Goal: Task Accomplishment & Management: Manage account settings

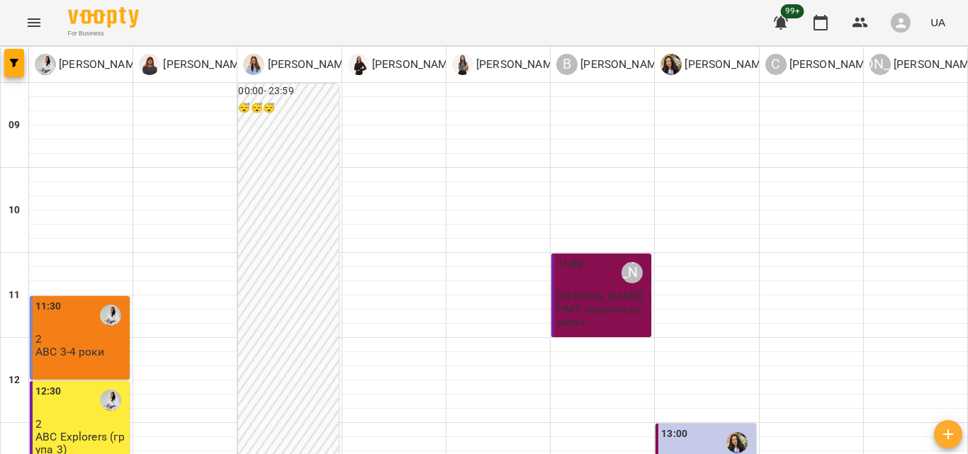
scroll to position [141, 0]
type input "**********"
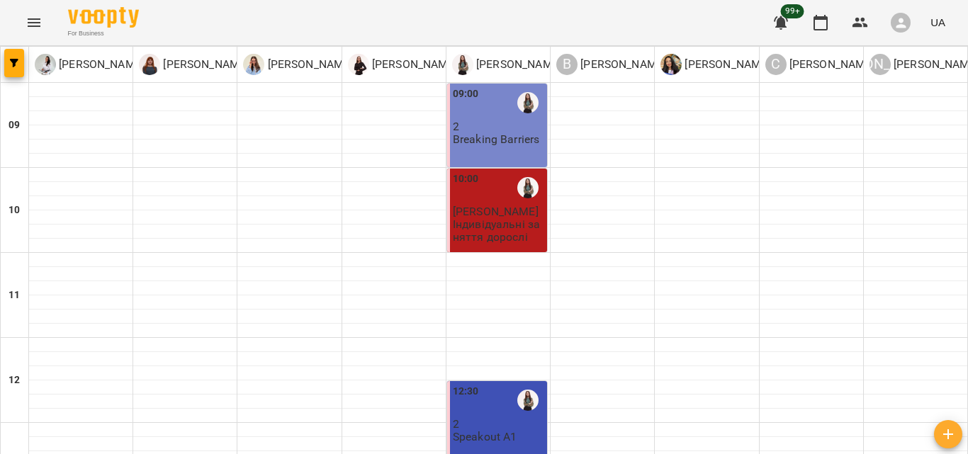
scroll to position [345, 0]
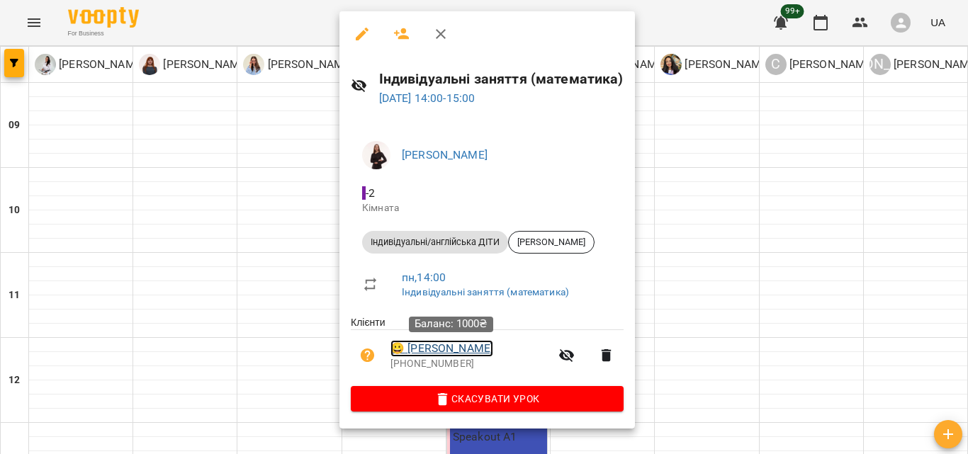
click at [440, 342] on link "😀 [PERSON_NAME]" at bounding box center [442, 348] width 103 height 17
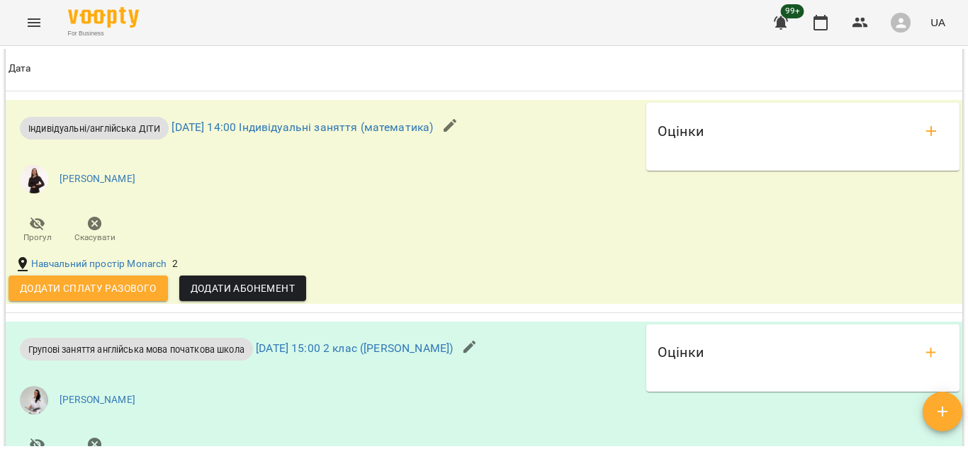
scroll to position [2093, 0]
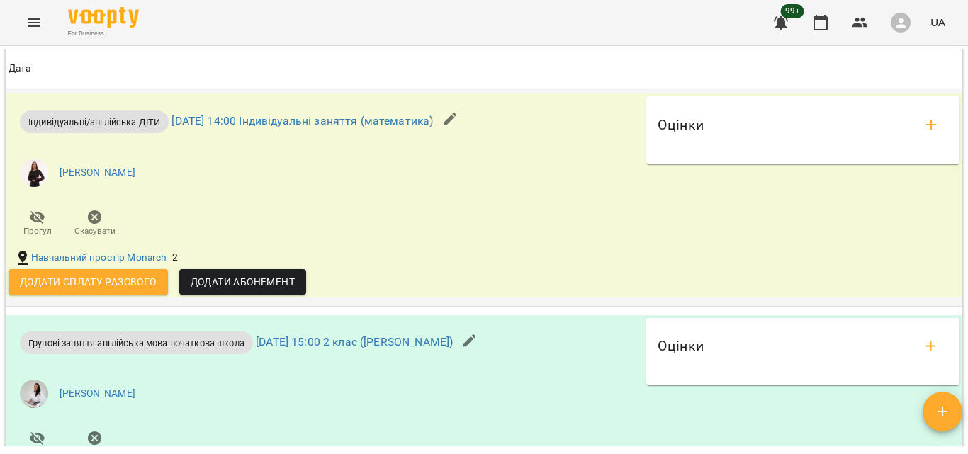
click at [123, 291] on span "Додати сплату разового" at bounding box center [88, 282] width 137 height 17
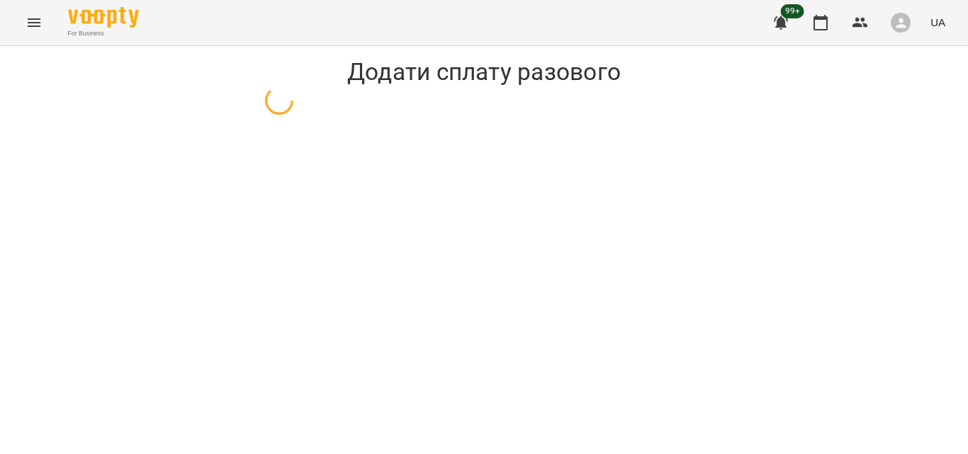
select select "**********"
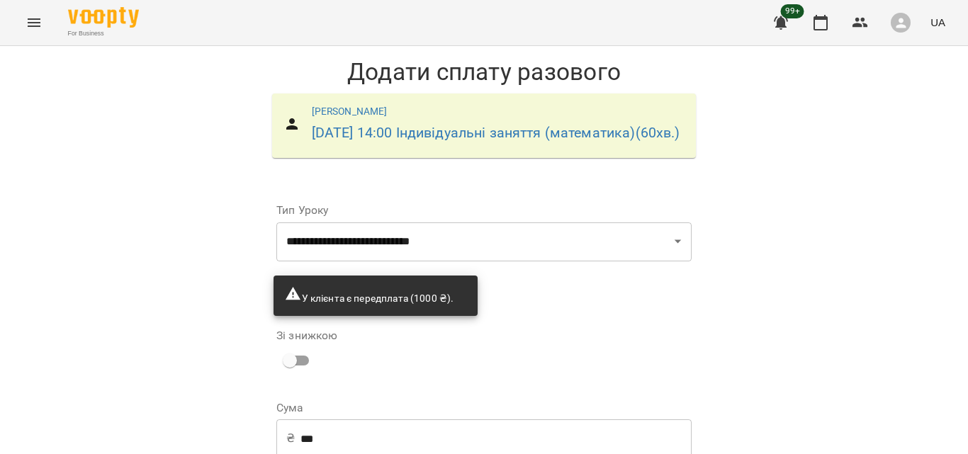
scroll to position [135, 0]
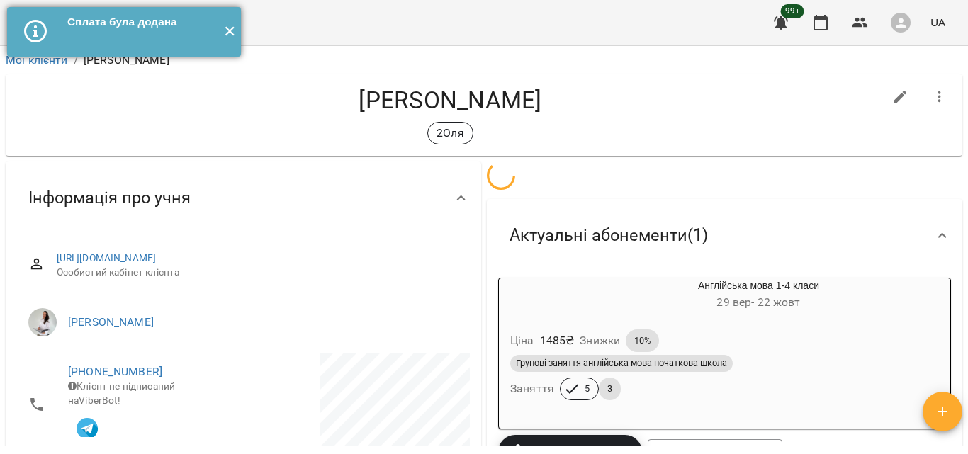
click at [230, 31] on button "✕" at bounding box center [229, 32] width 23 height 50
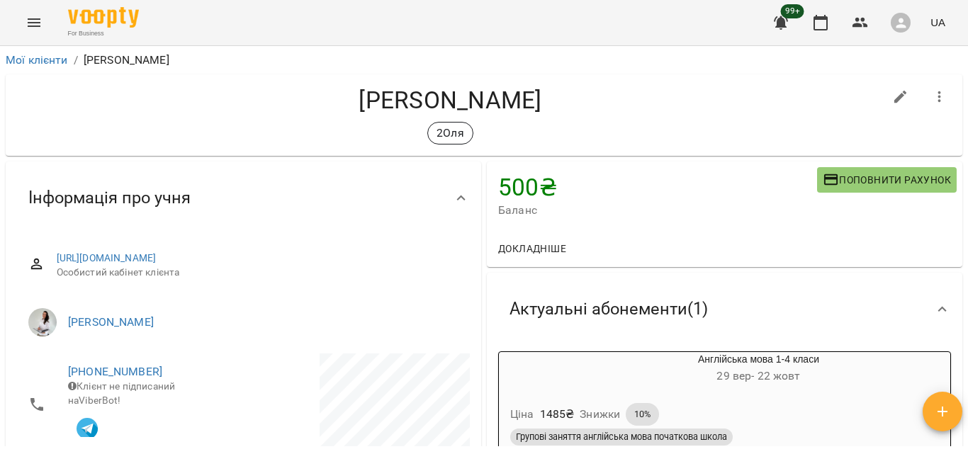
click at [30, 18] on icon "Menu" at bounding box center [34, 22] width 17 height 17
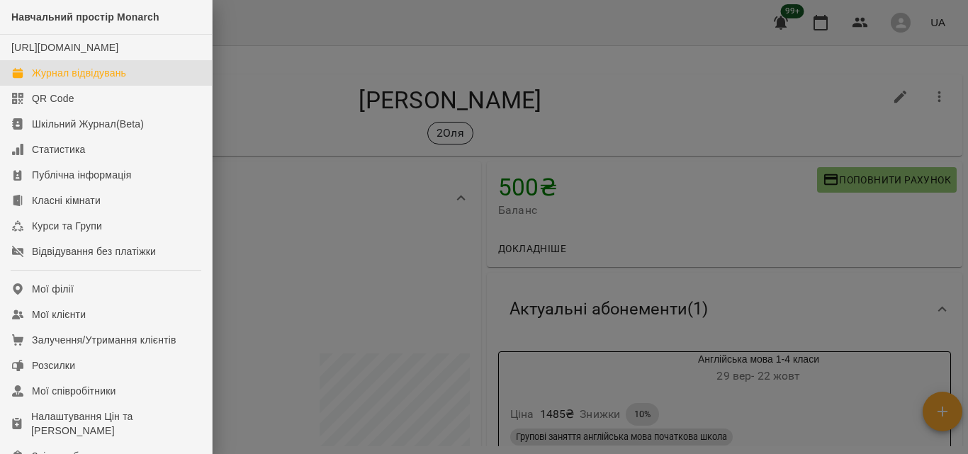
click at [82, 79] on link "Журнал відвідувань" at bounding box center [106, 73] width 212 height 26
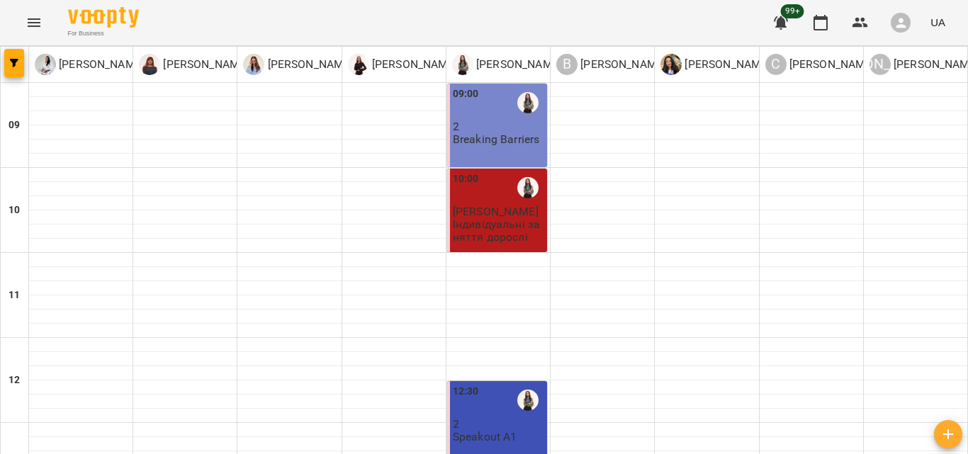
scroll to position [438, 0]
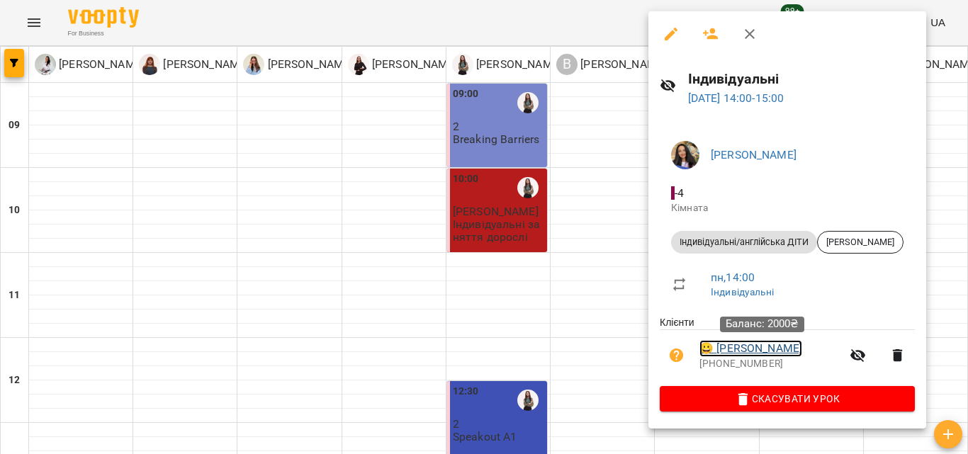
click at [772, 342] on link "😀 [PERSON_NAME]" at bounding box center [751, 348] width 103 height 17
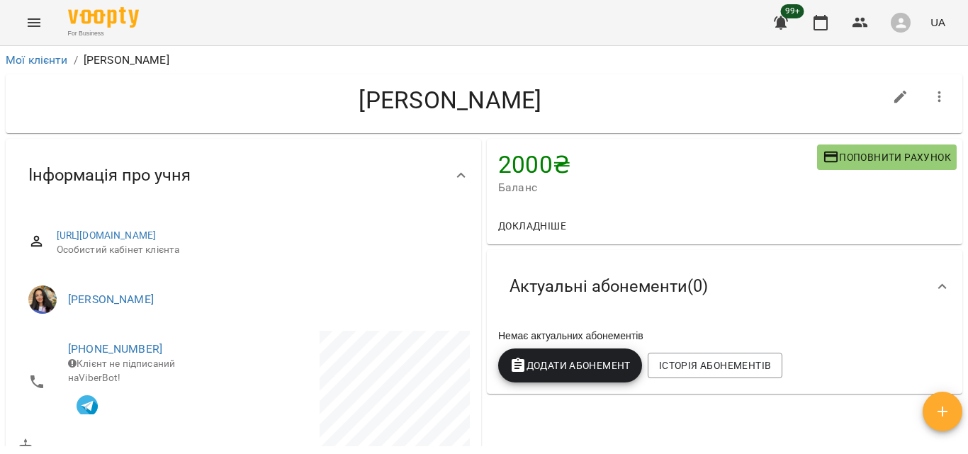
drag, startPoint x: 953, startPoint y: 92, endPoint x: 953, endPoint y: 127, distance: 34.7
click at [953, 127] on div "[PERSON_NAME]" at bounding box center [484, 104] width 963 height 65
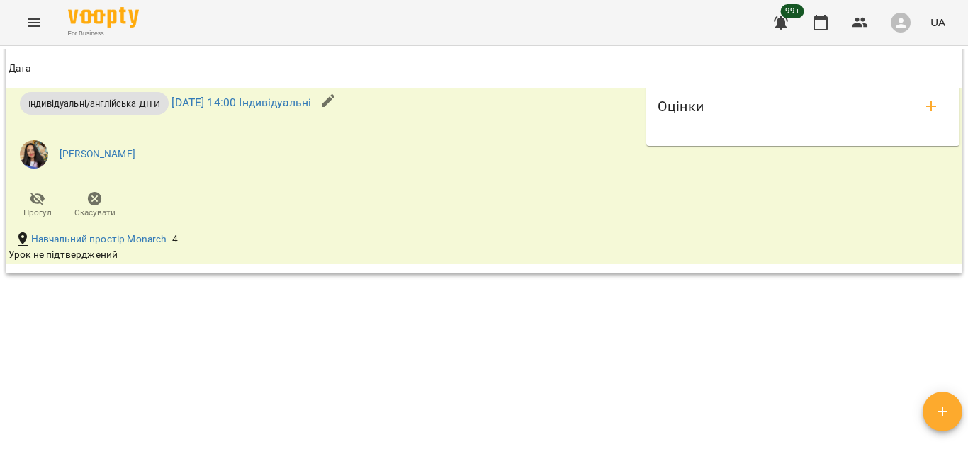
scroll to position [1461, 0]
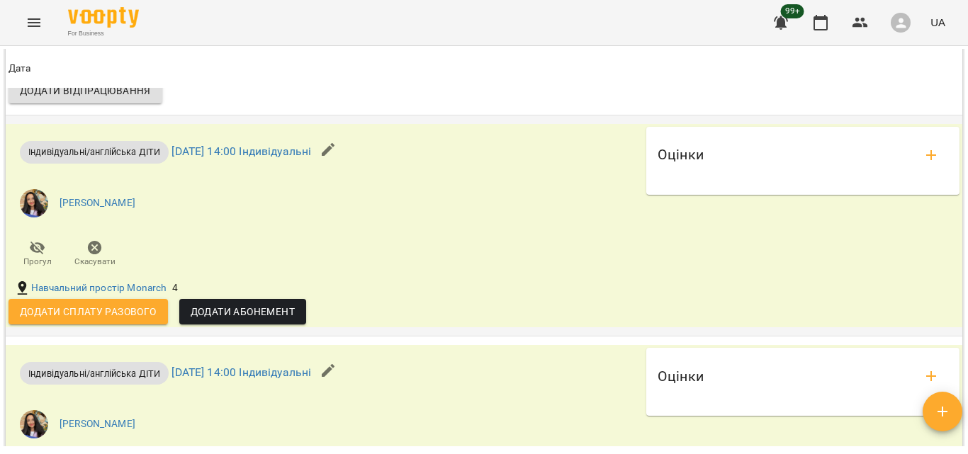
click at [44, 320] on span "Додати сплату разового" at bounding box center [88, 311] width 137 height 17
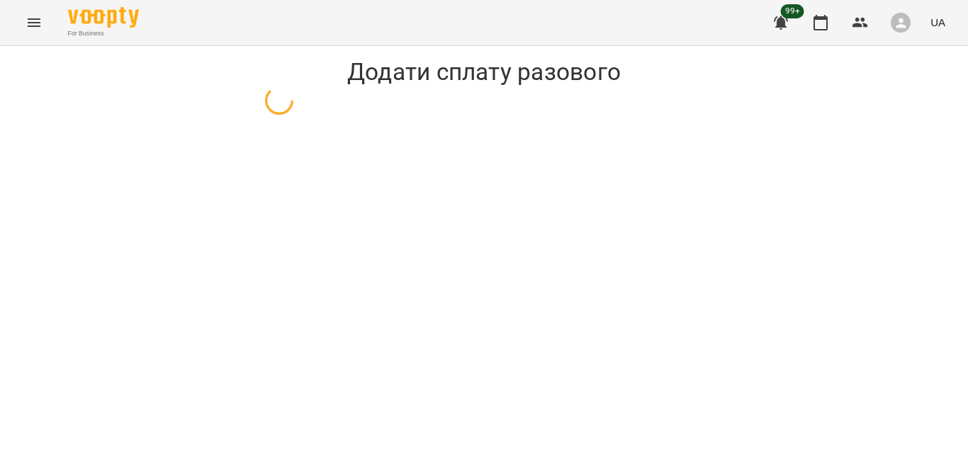
select select "**********"
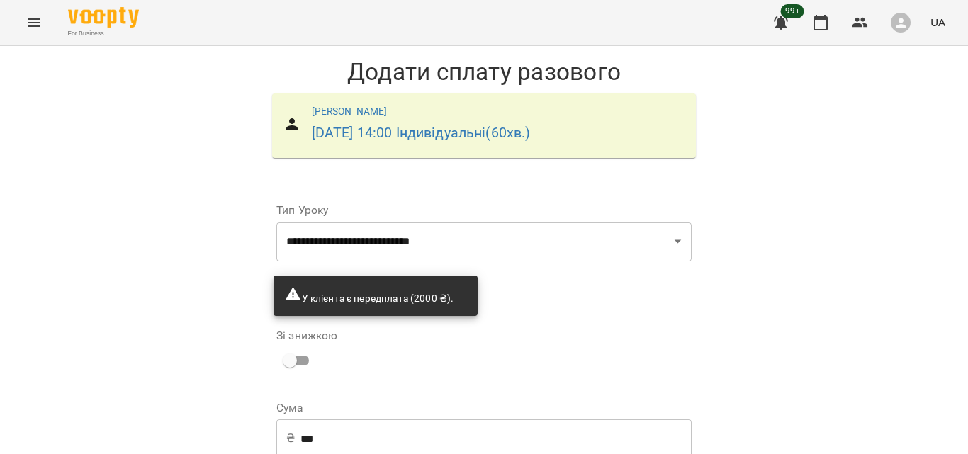
scroll to position [113, 0]
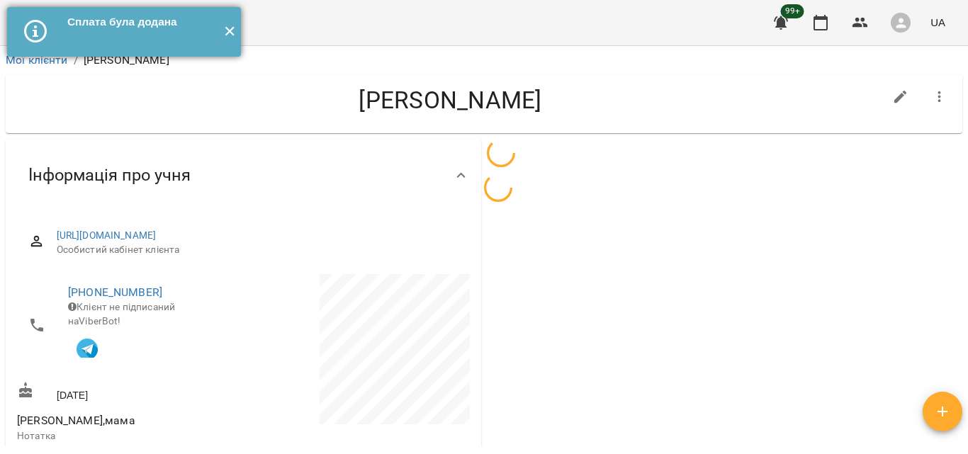
click at [233, 27] on button "✕" at bounding box center [229, 32] width 23 height 50
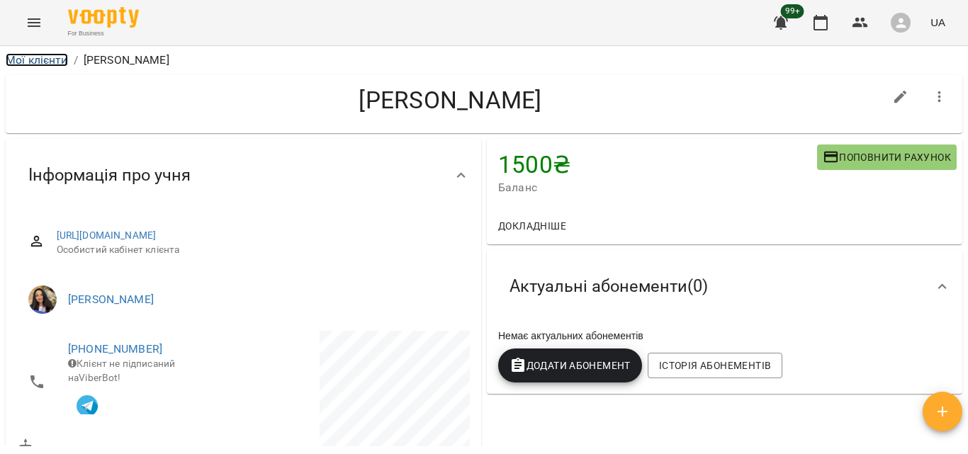
click at [45, 63] on link "Мої клієнти" at bounding box center [37, 59] width 62 height 13
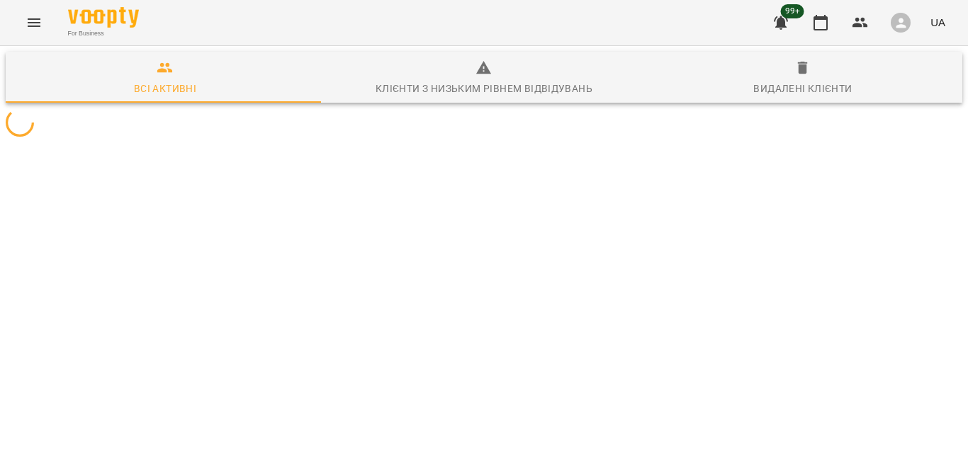
click at [38, 17] on icon "Menu" at bounding box center [34, 22] width 17 height 17
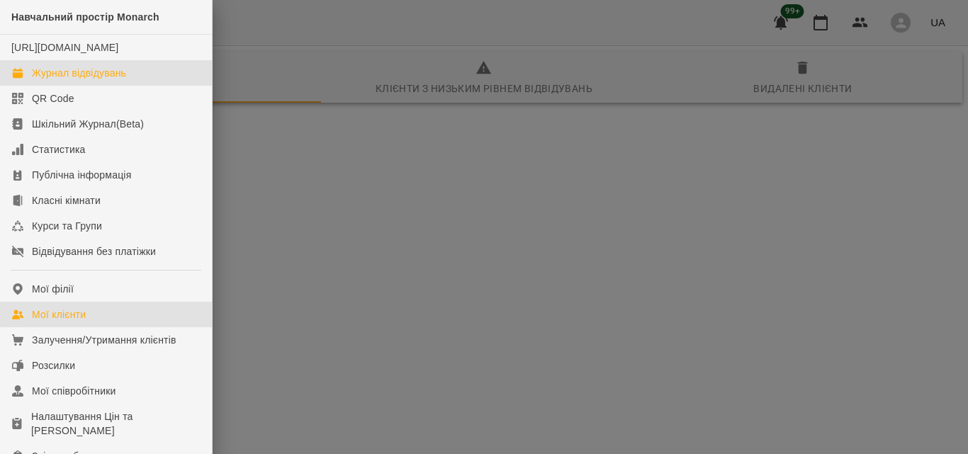
click at [89, 80] on div "Журнал відвідувань" at bounding box center [79, 73] width 94 height 14
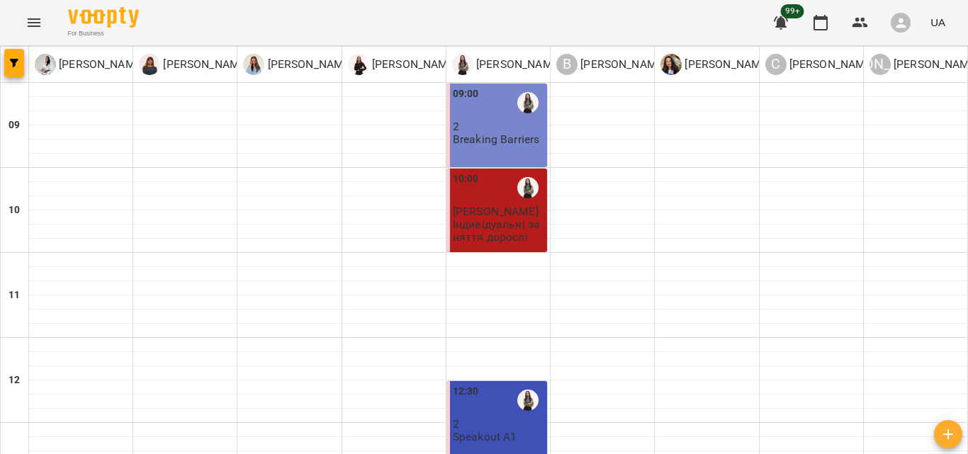
scroll to position [467, 0]
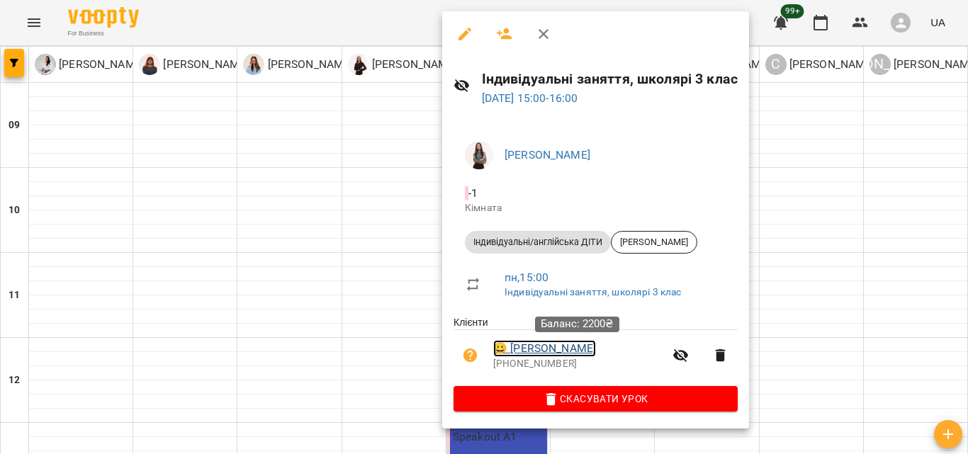
click at [512, 346] on link "😀 [PERSON_NAME]" at bounding box center [544, 348] width 103 height 17
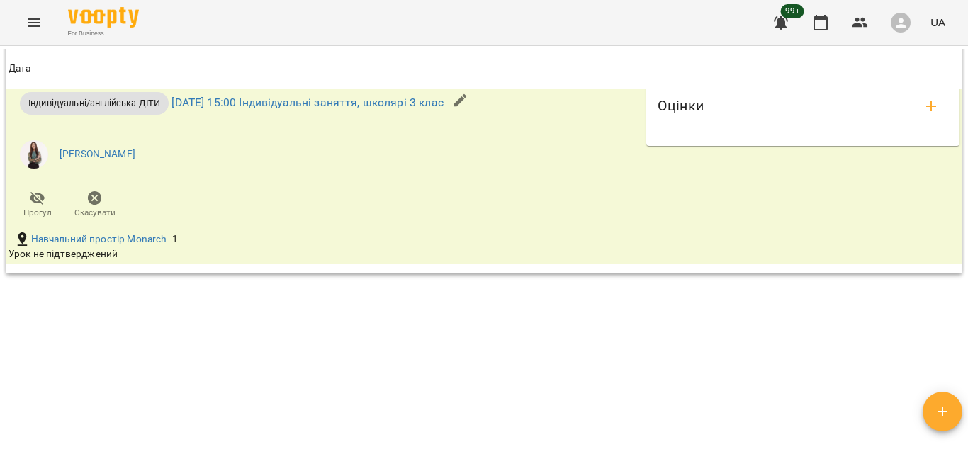
scroll to position [1625, 0]
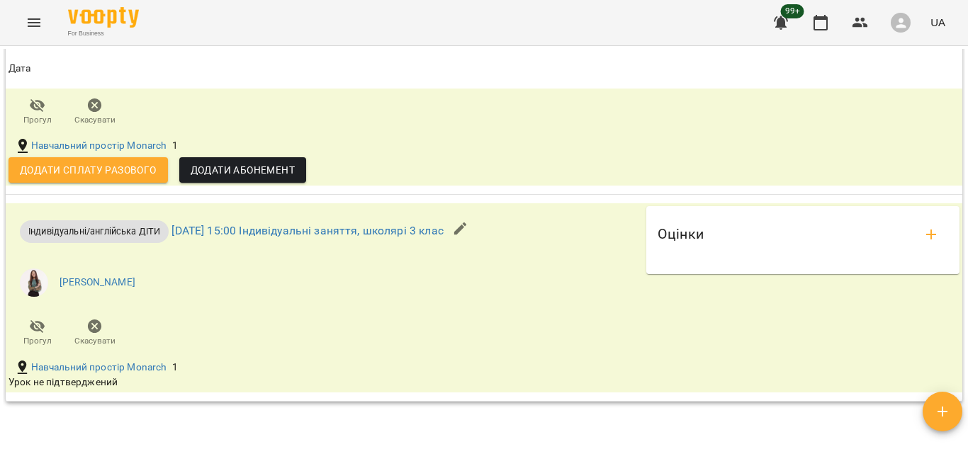
click at [968, 357] on div "Мої клієнти / [PERSON_NAME] [PERSON_NAME] 2200 ₴ Баланс Поповнити рахунок Докла…" at bounding box center [484, 273] width 968 height 454
click at [140, 179] on span "Додати сплату разового" at bounding box center [88, 170] width 137 height 17
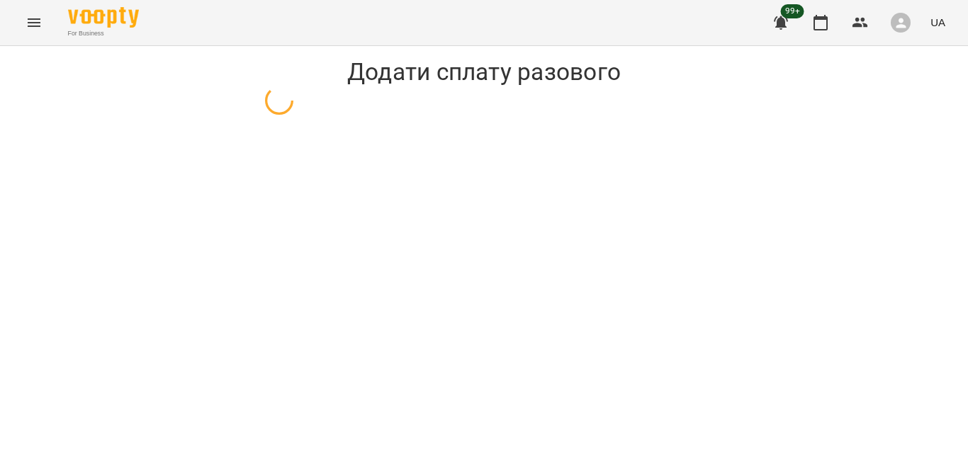
select select "**********"
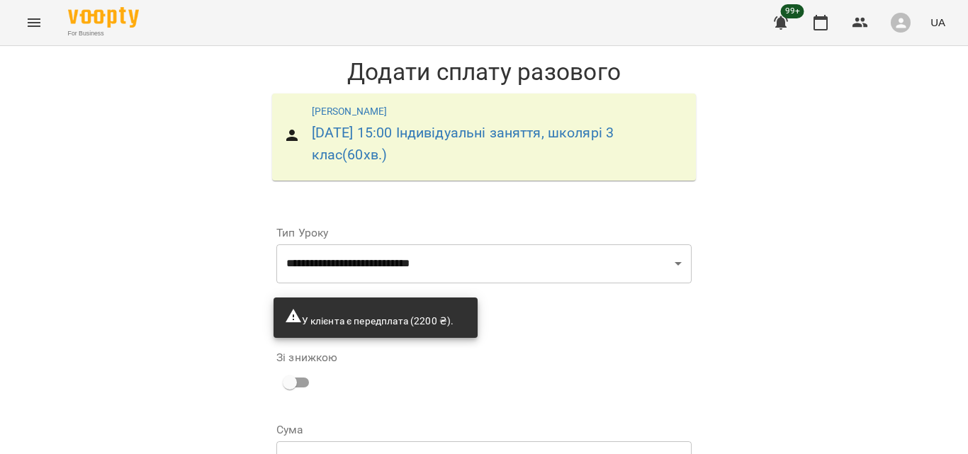
scroll to position [71, 0]
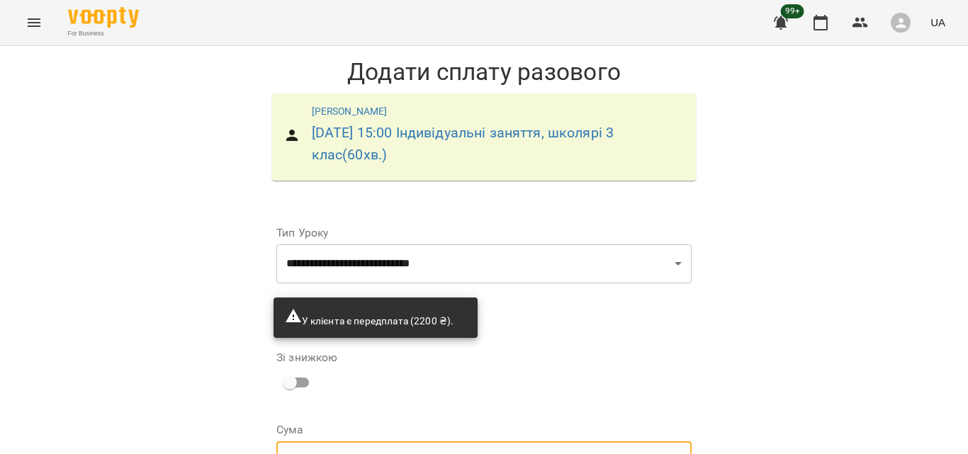
click at [377, 442] on input "***" at bounding box center [496, 462] width 391 height 40
type input "***"
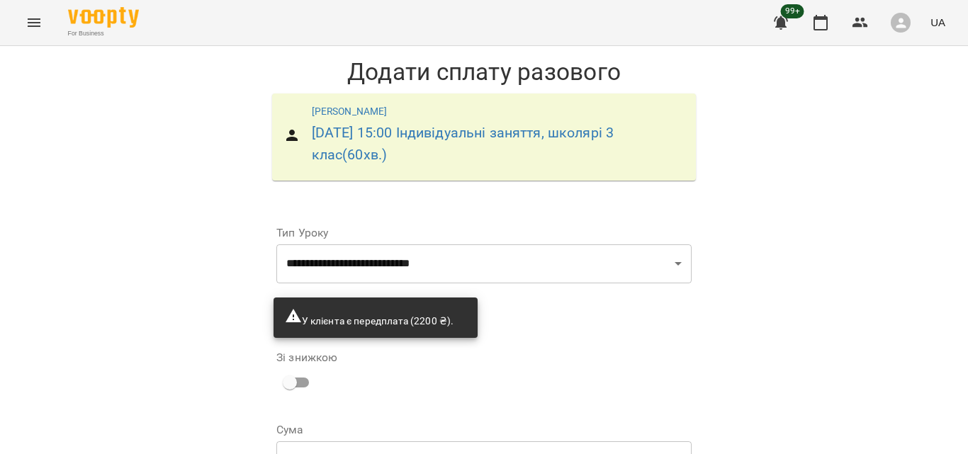
scroll to position [135, 0]
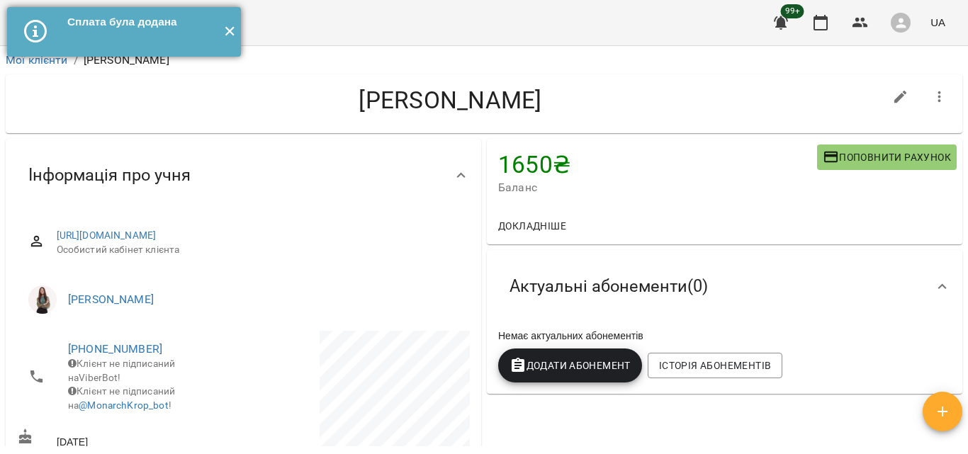
click at [229, 28] on button "✕" at bounding box center [229, 32] width 23 height 50
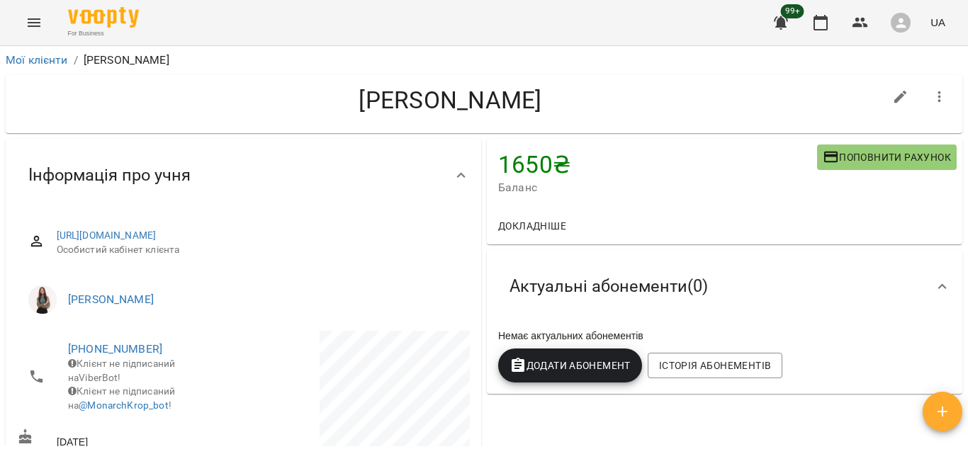
click at [37, 23] on icon "Menu" at bounding box center [34, 22] width 13 height 9
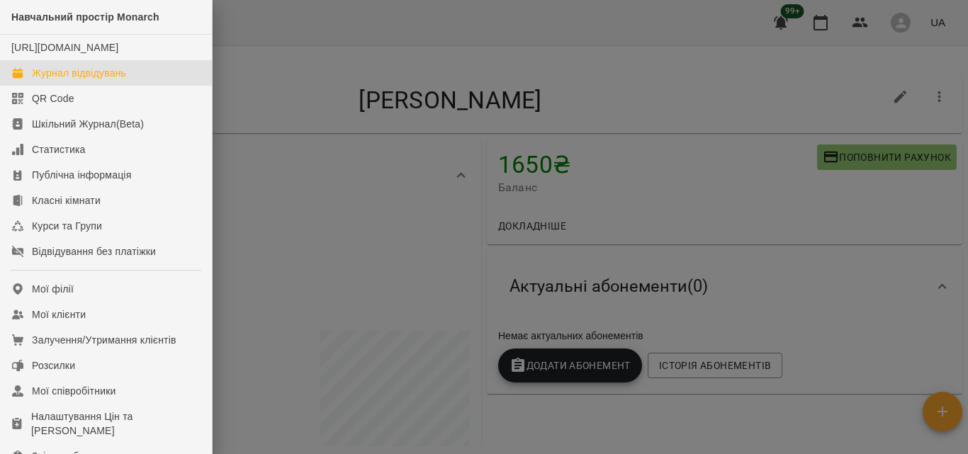
click at [66, 80] on div "Журнал відвідувань" at bounding box center [79, 73] width 94 height 14
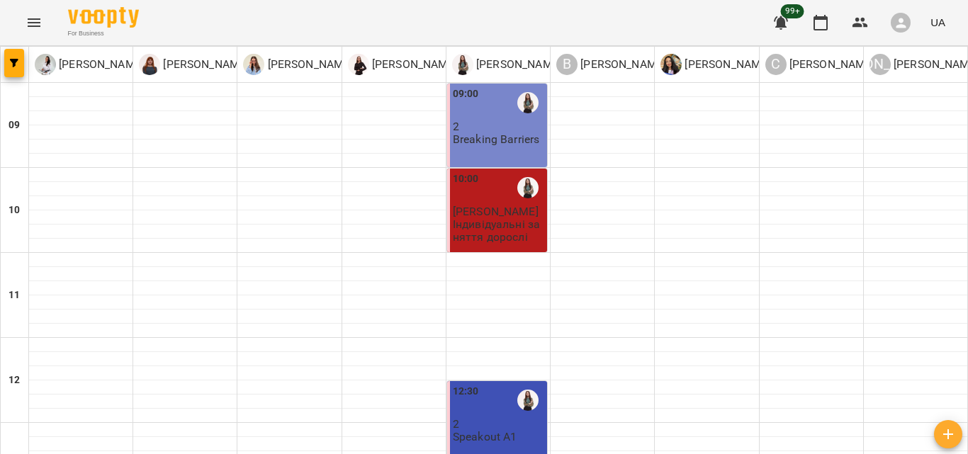
scroll to position [425, 0]
